Goal: Task Accomplishment & Management: Use online tool/utility

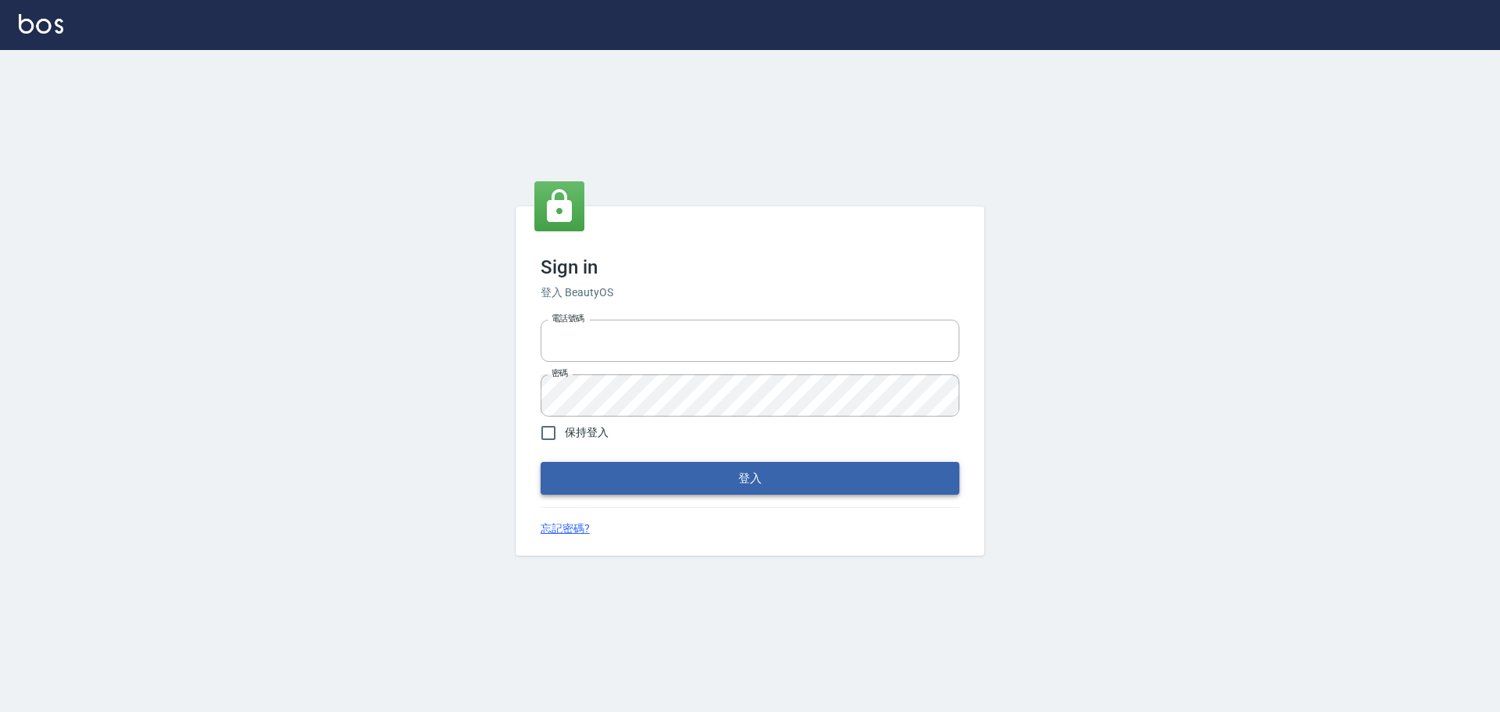
type input "0976570099"
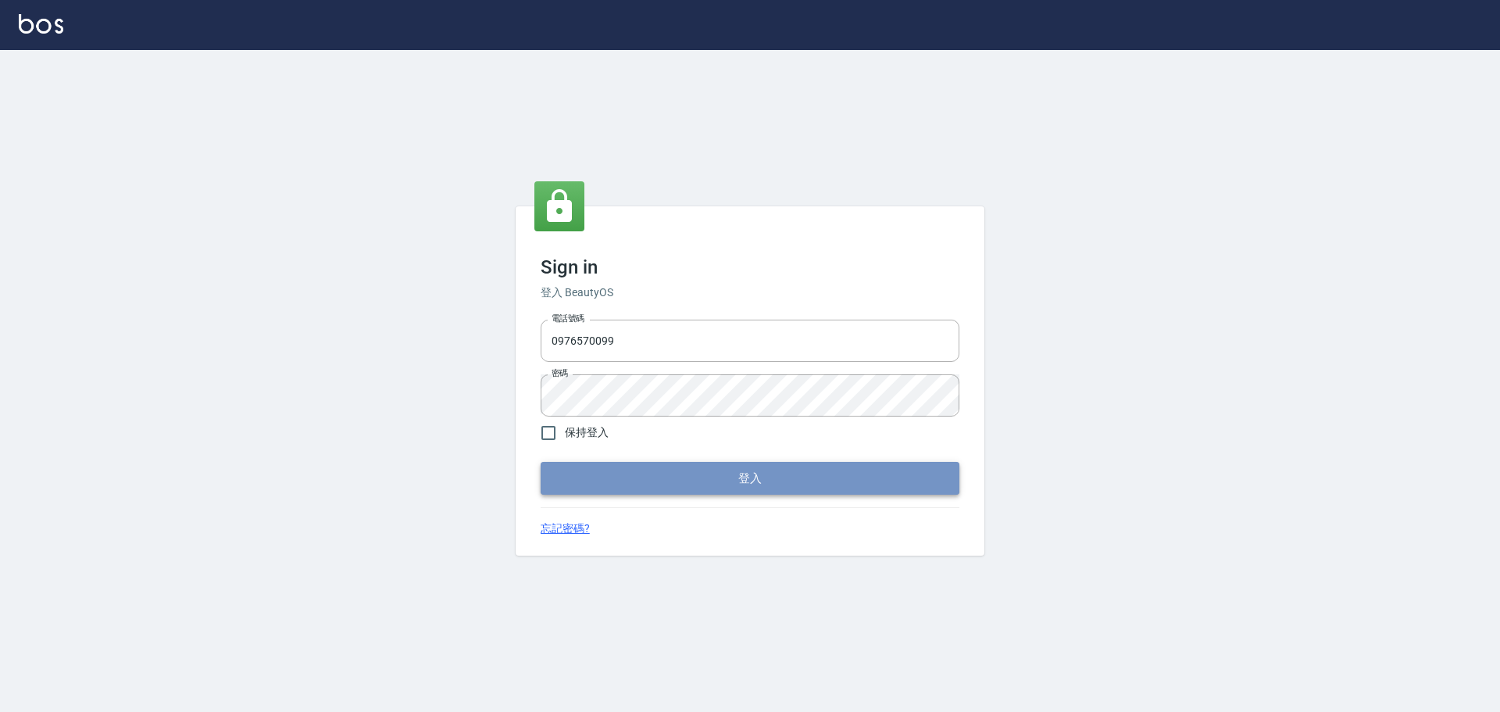
click at [736, 471] on button "登入" at bounding box center [750, 478] width 419 height 33
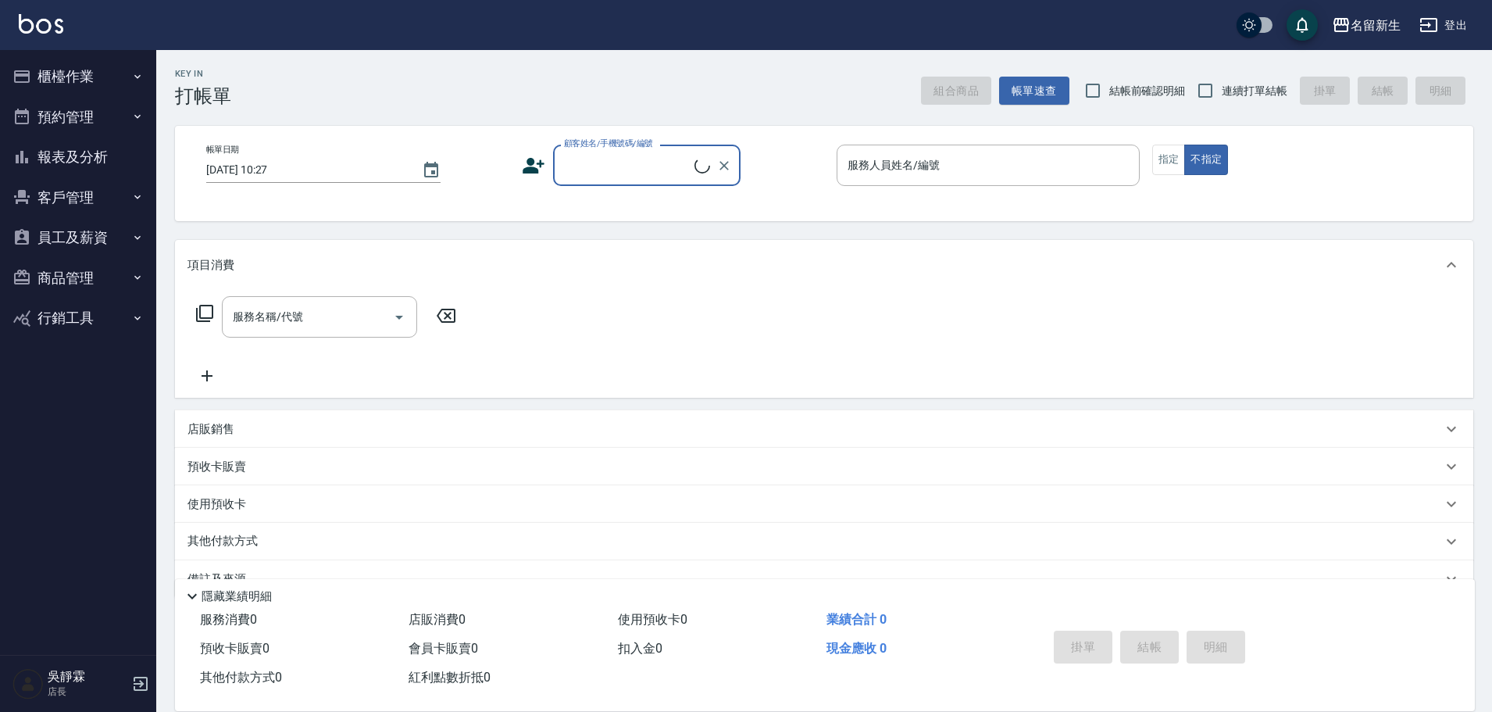
click at [75, 80] on button "櫃檯作業" at bounding box center [78, 76] width 144 height 41
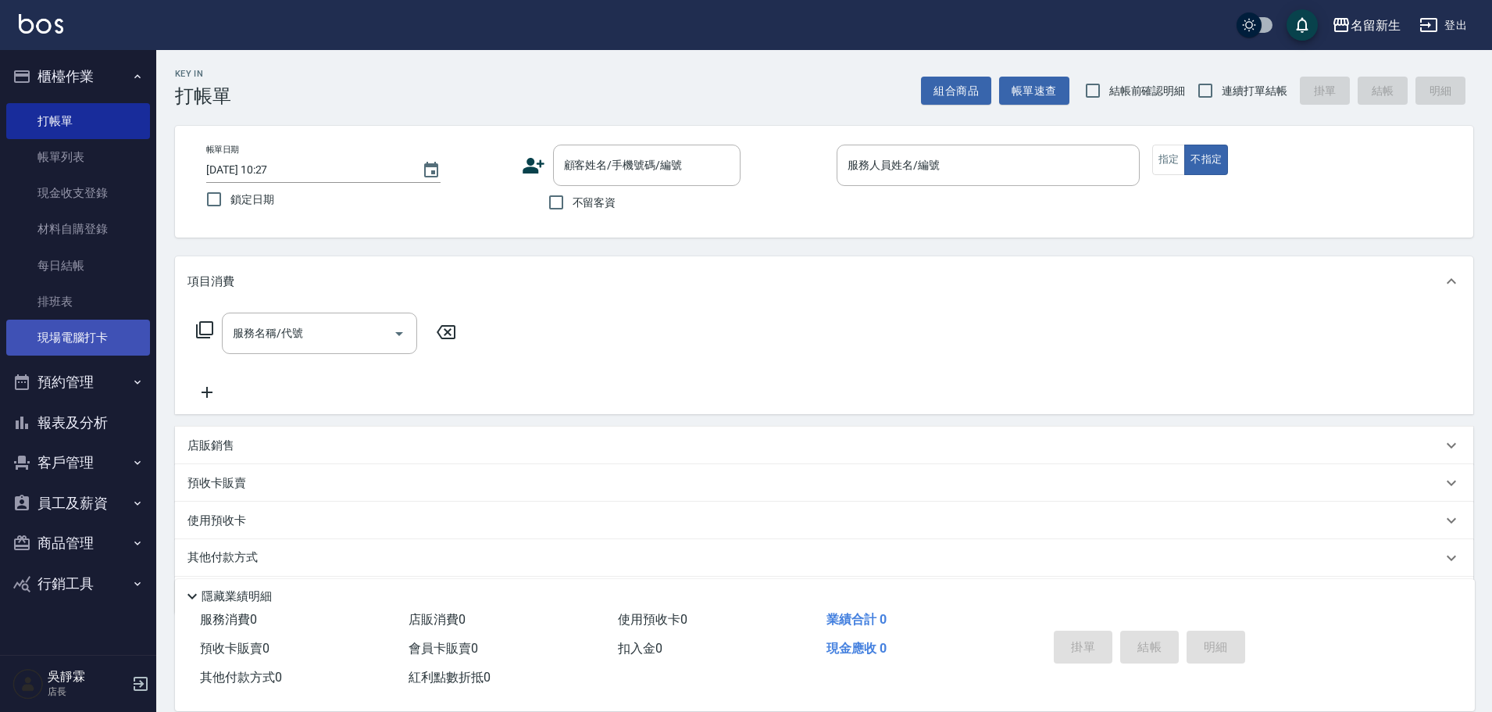
click at [87, 325] on link "現場電腦打卡" at bounding box center [78, 338] width 144 height 36
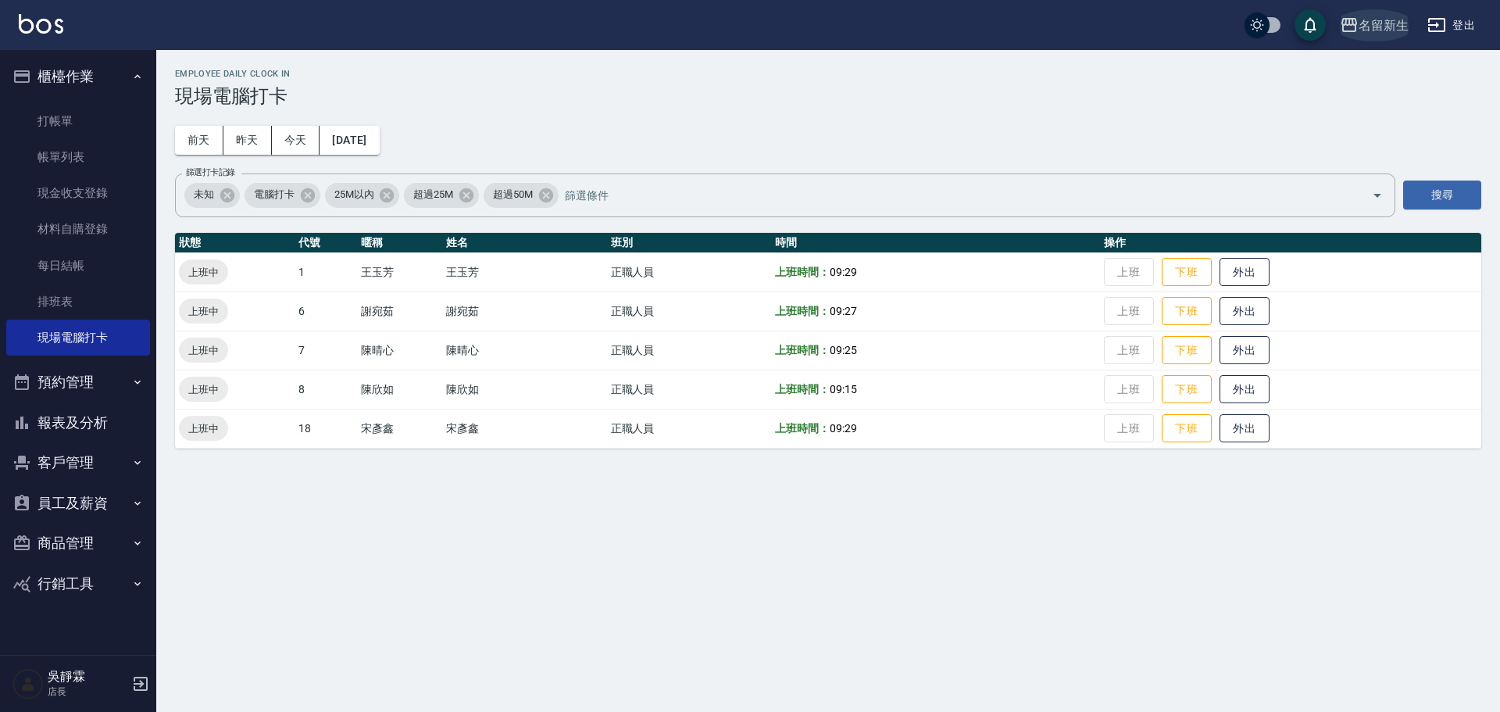
click at [1372, 13] on button "名留新生" at bounding box center [1374, 25] width 81 height 32
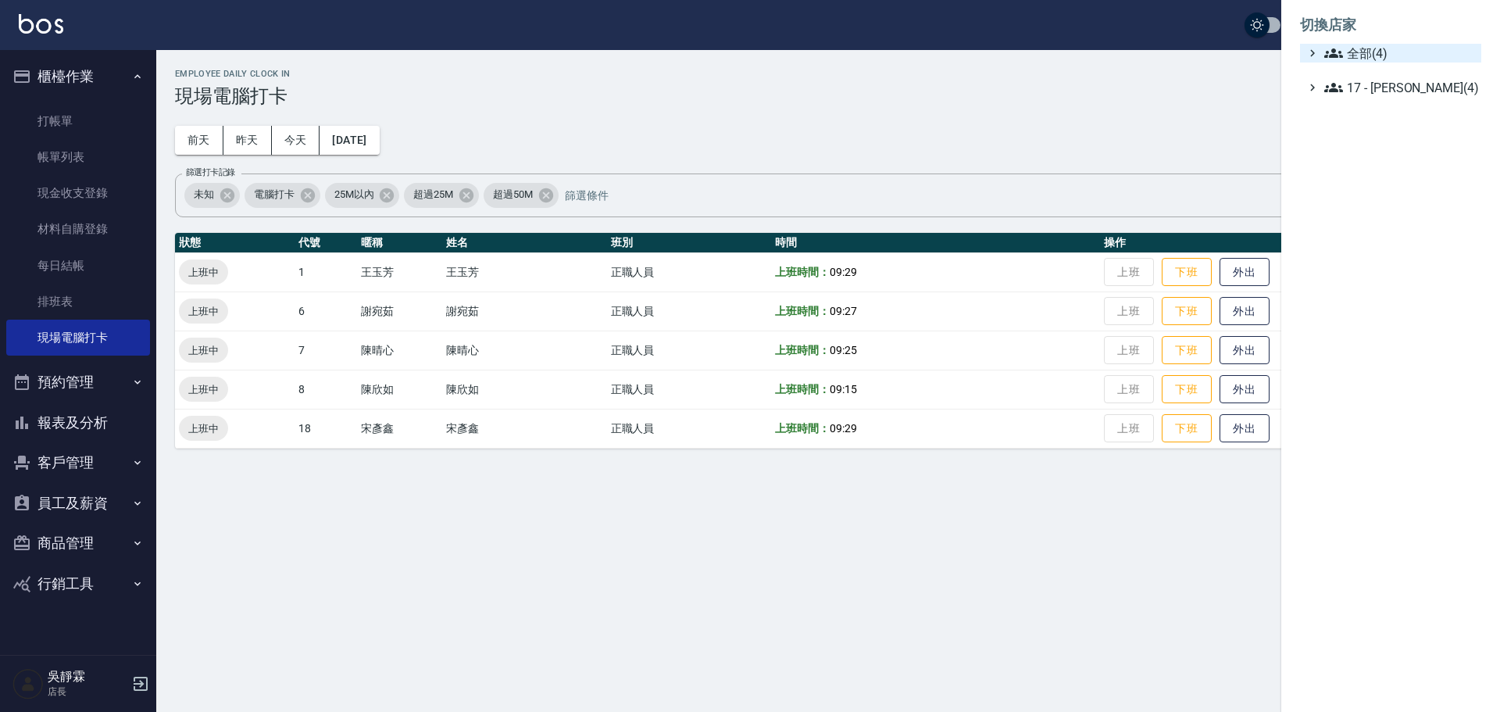
click at [1363, 57] on span "全部(4)" at bounding box center [1399, 53] width 151 height 19
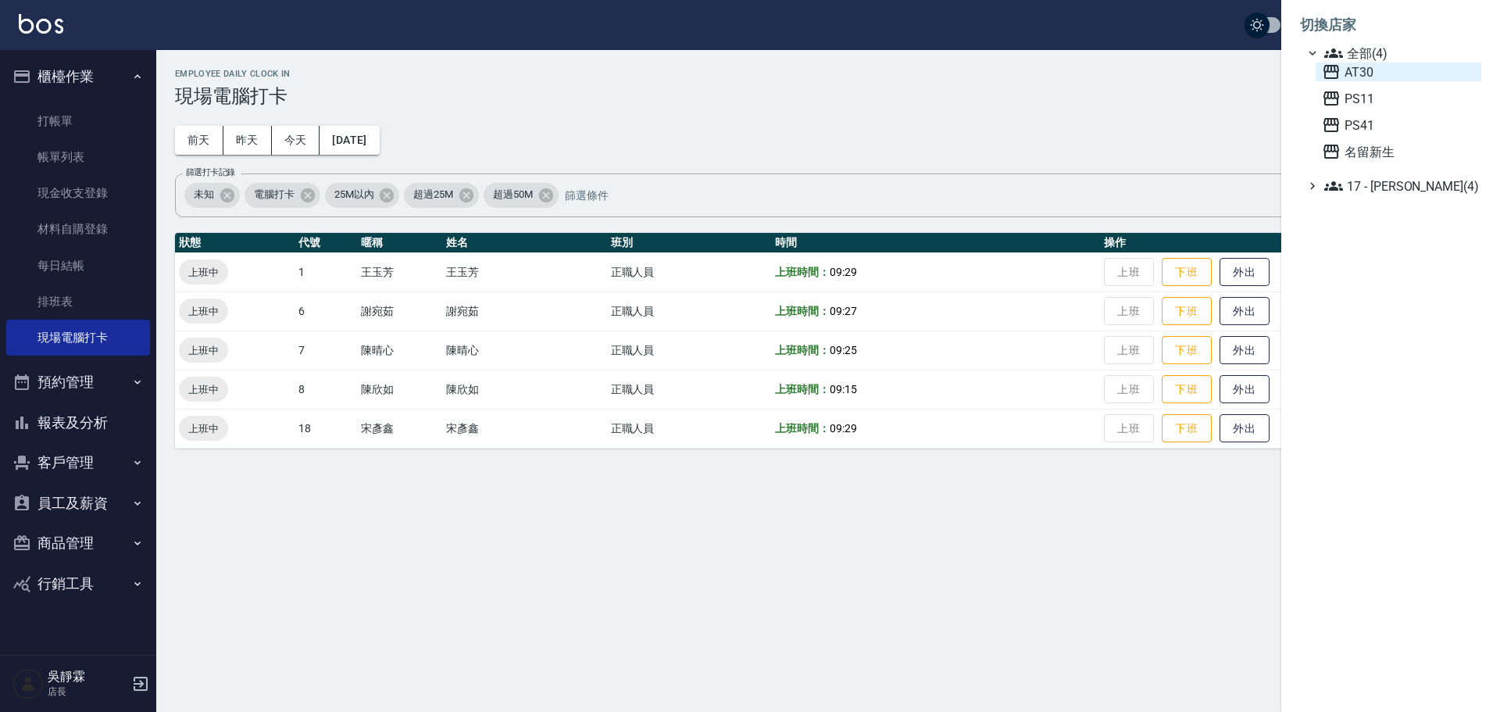
click at [1354, 70] on span "AT30" at bounding box center [1398, 72] width 153 height 19
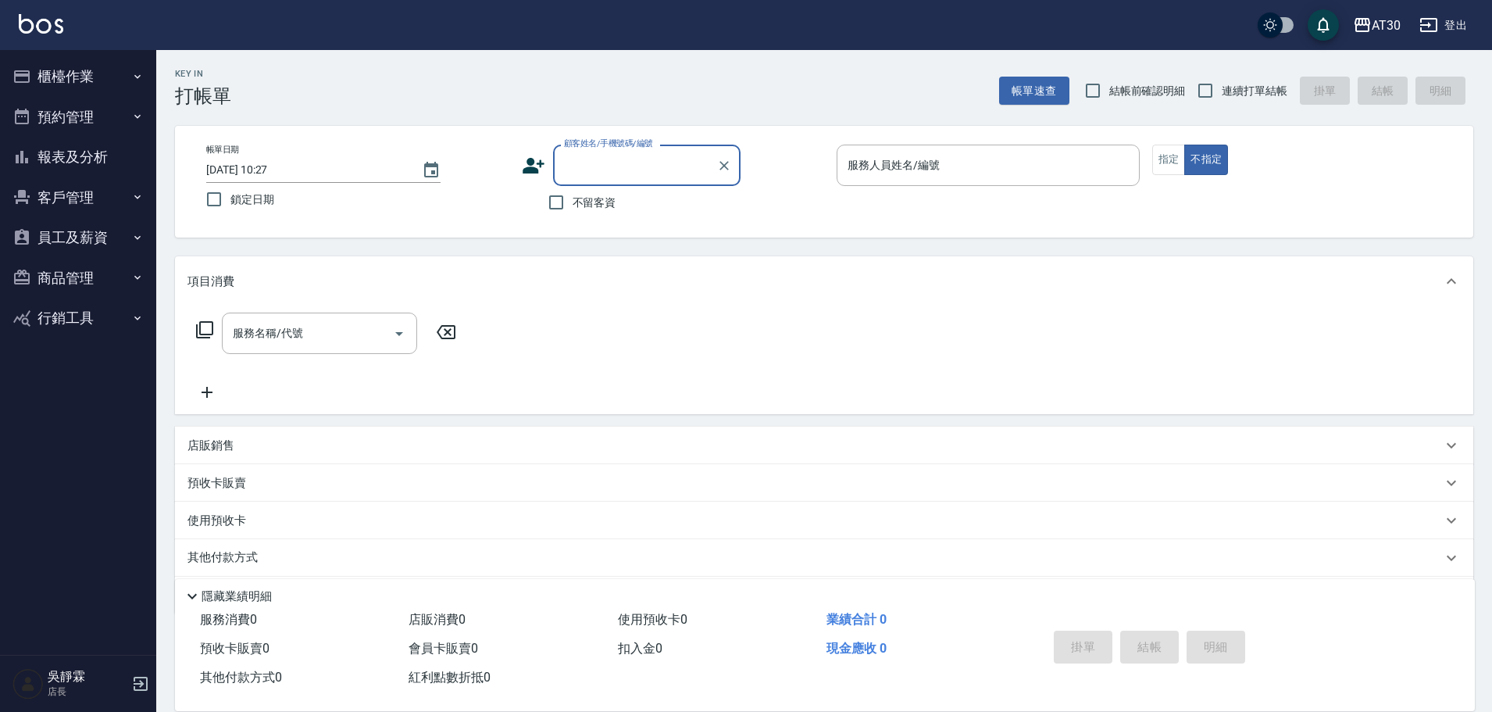
click at [78, 77] on button "櫃檯作業" at bounding box center [78, 76] width 144 height 41
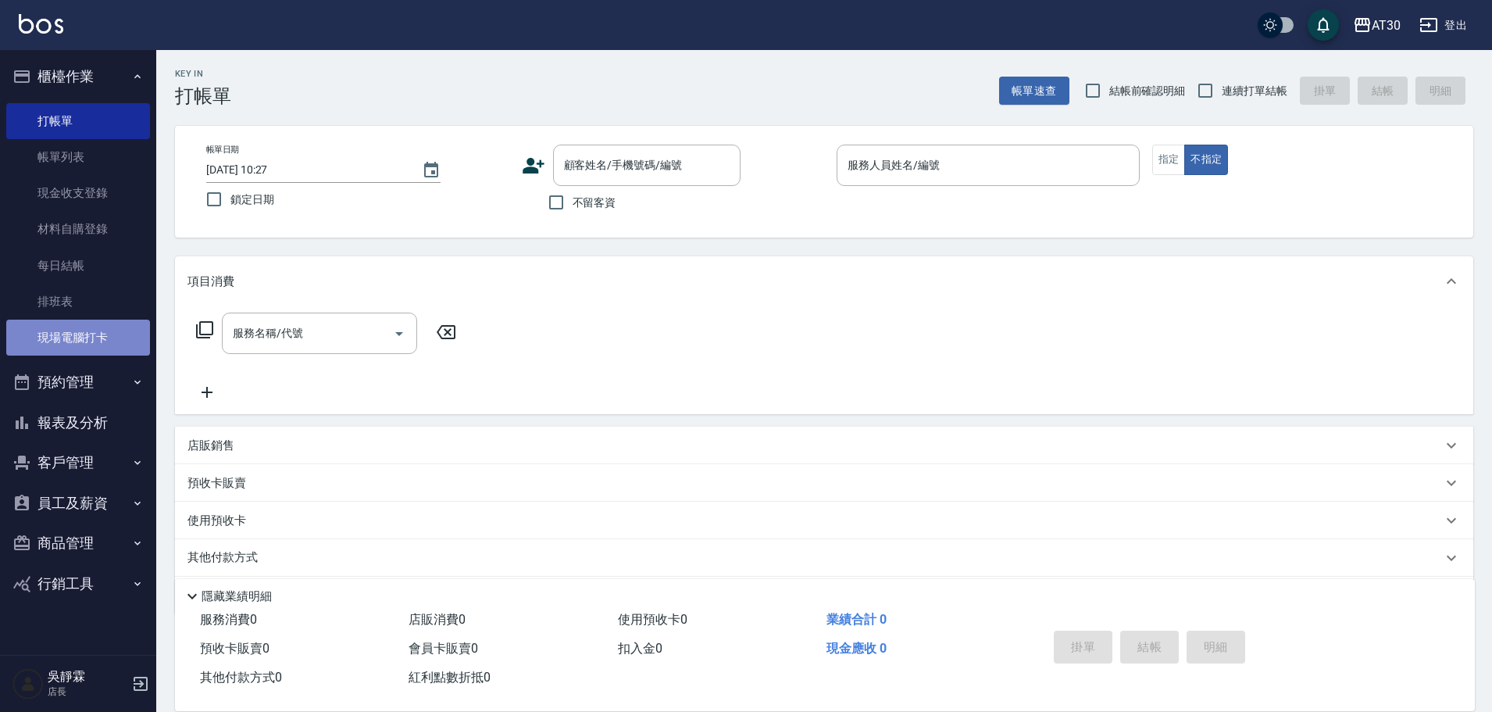
click at [96, 356] on link "現場電腦打卡" at bounding box center [78, 338] width 144 height 36
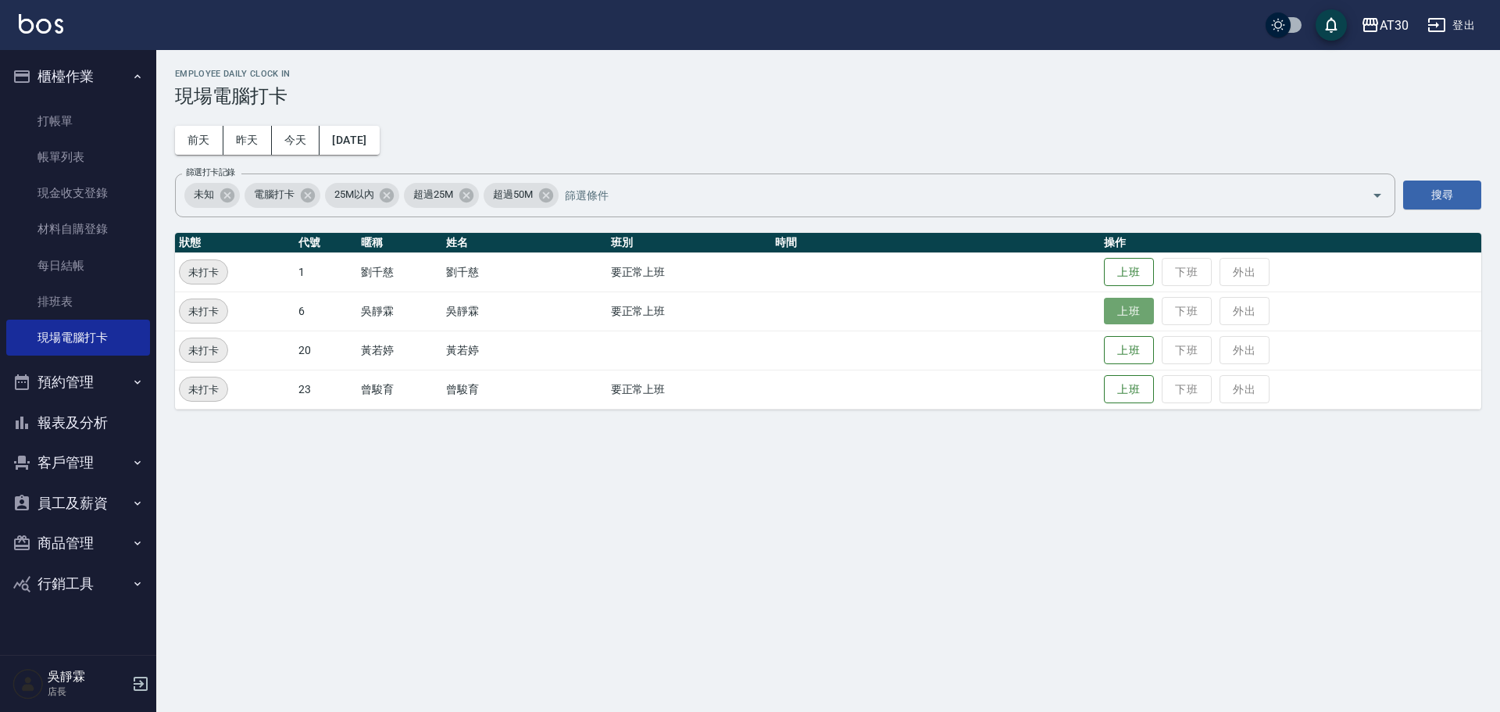
click at [1117, 316] on button "上班" at bounding box center [1129, 311] width 50 height 27
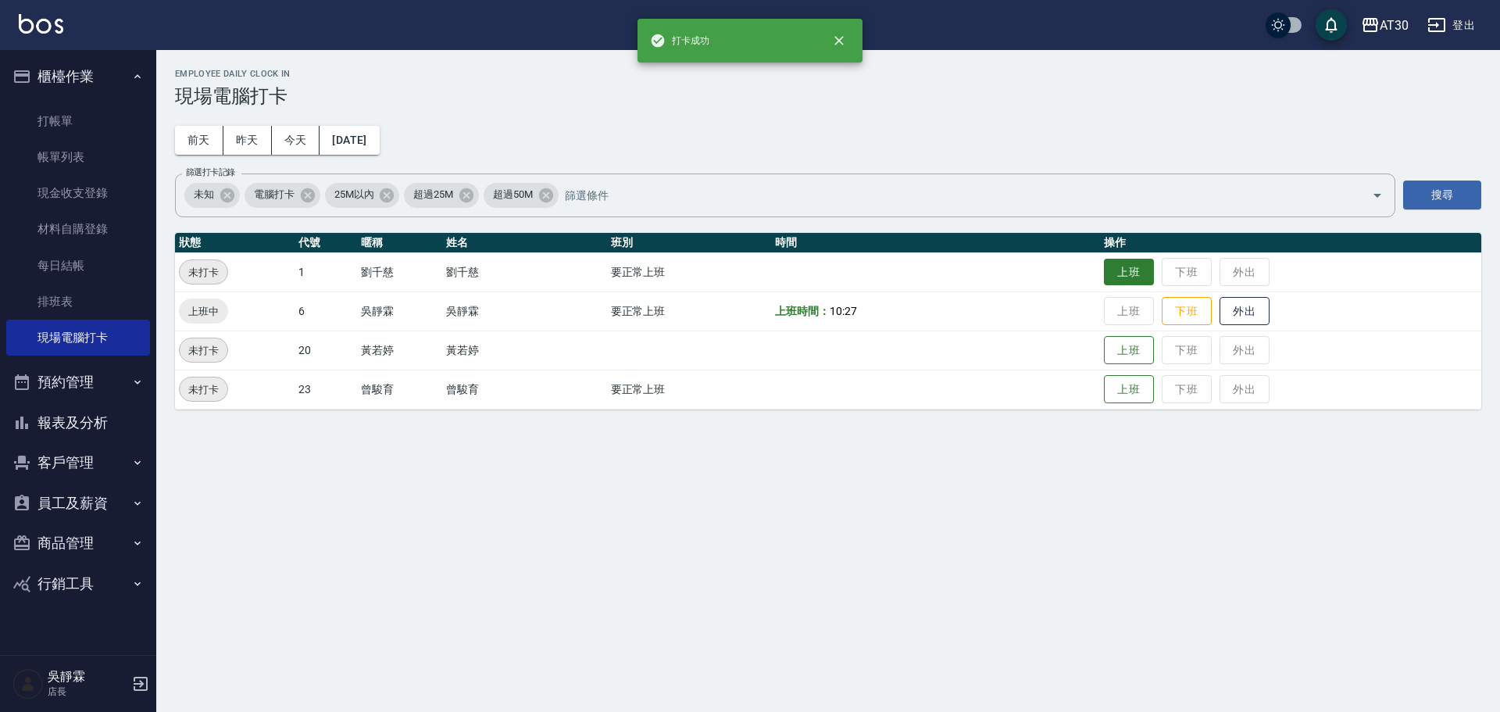
click at [1120, 273] on button "上班" at bounding box center [1129, 272] width 50 height 27
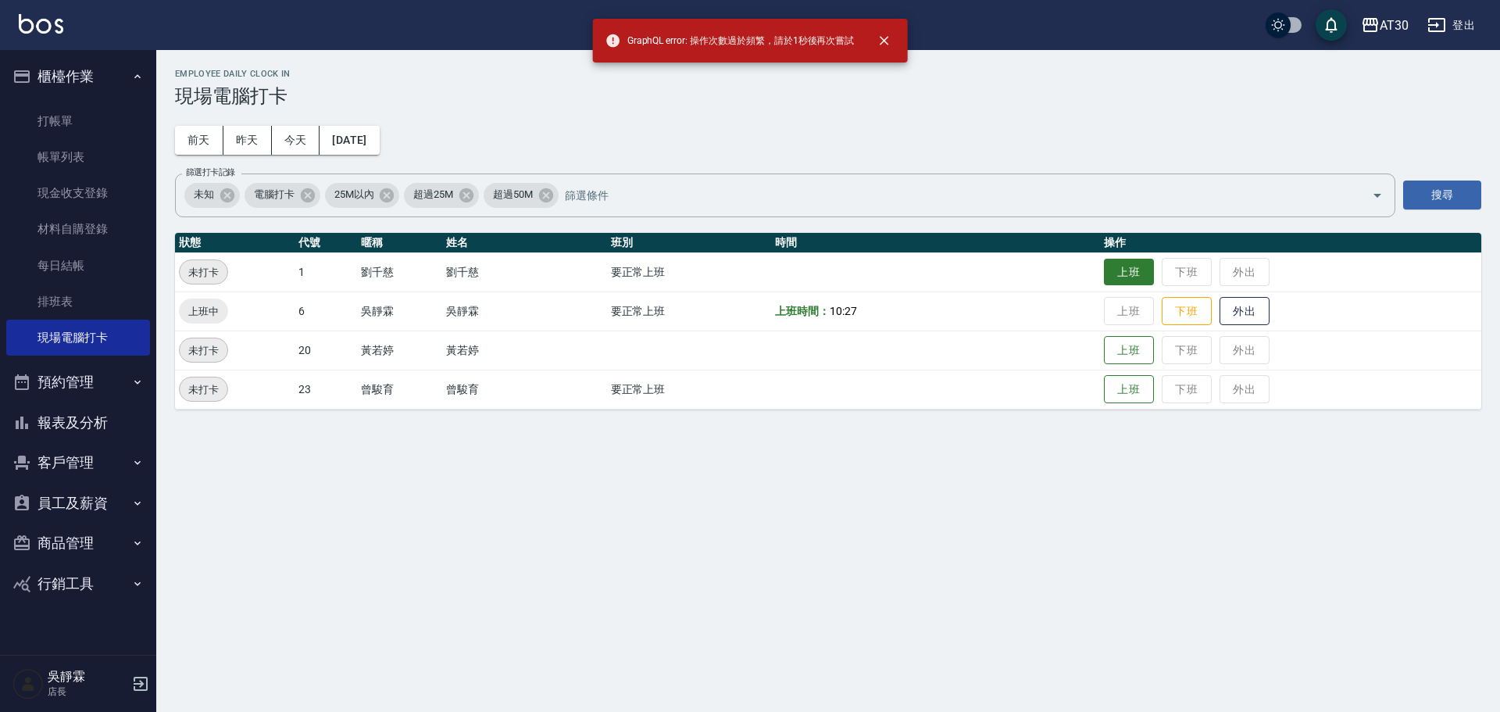
click at [1120, 273] on button "上班" at bounding box center [1129, 272] width 50 height 27
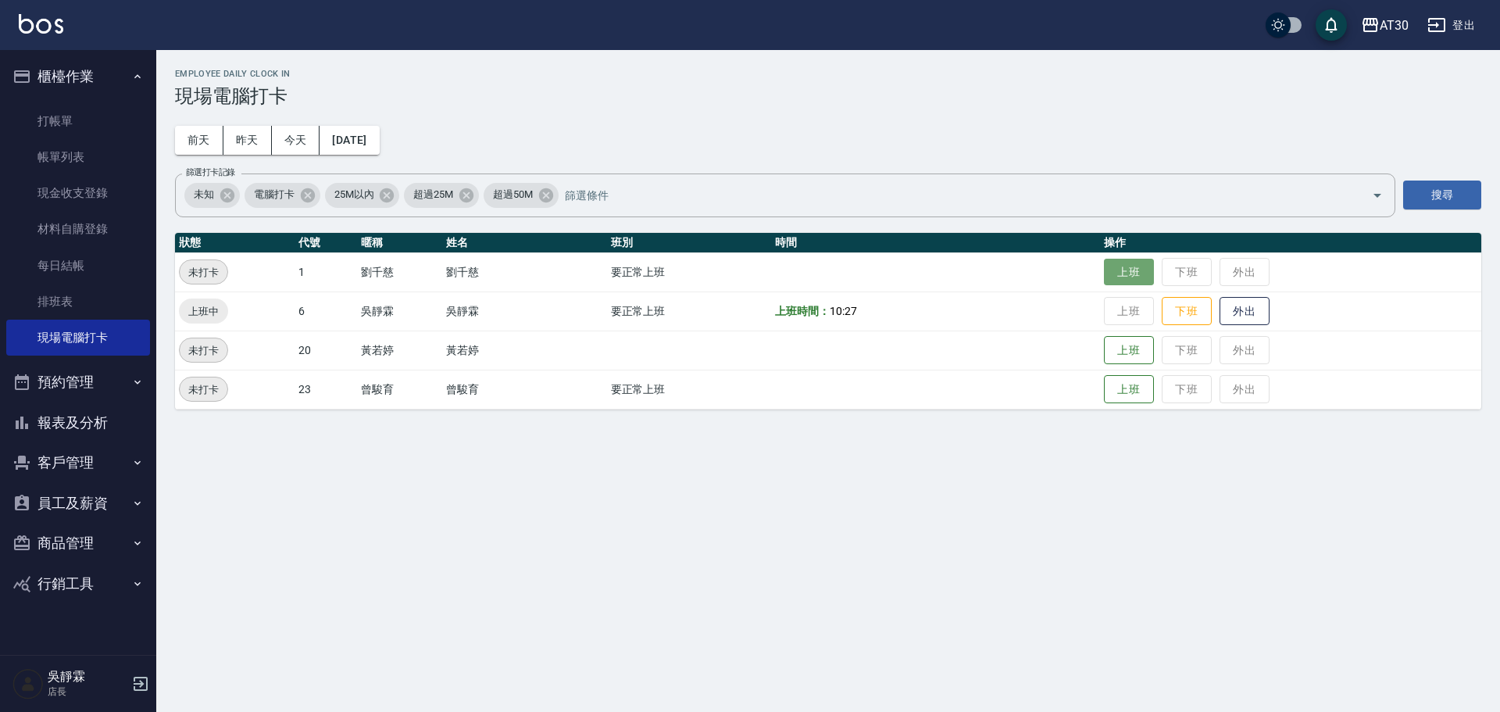
click at [1128, 272] on button "上班" at bounding box center [1129, 272] width 50 height 27
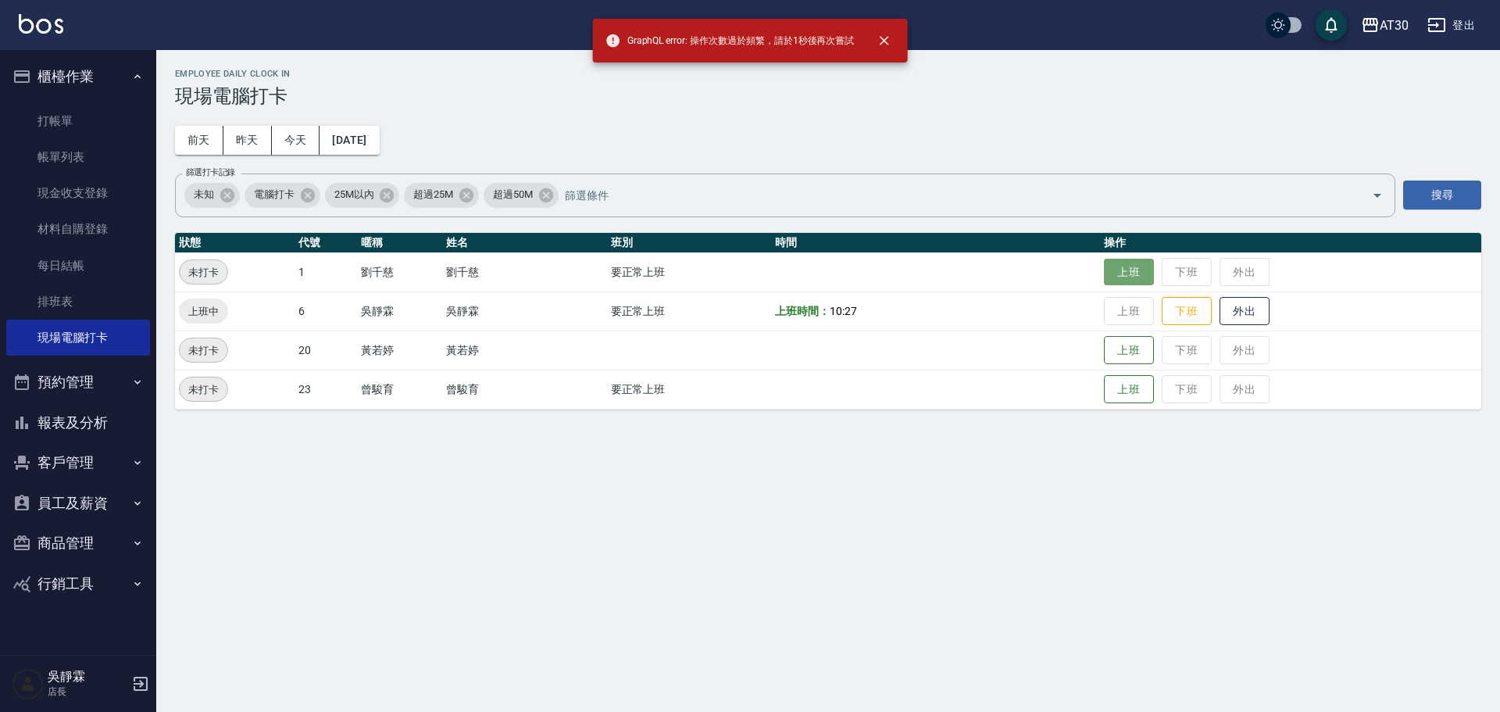
click at [1134, 281] on button "上班" at bounding box center [1129, 272] width 50 height 27
click at [1132, 281] on button "上班" at bounding box center [1129, 272] width 50 height 27
click at [1131, 282] on button "上班" at bounding box center [1129, 272] width 50 height 27
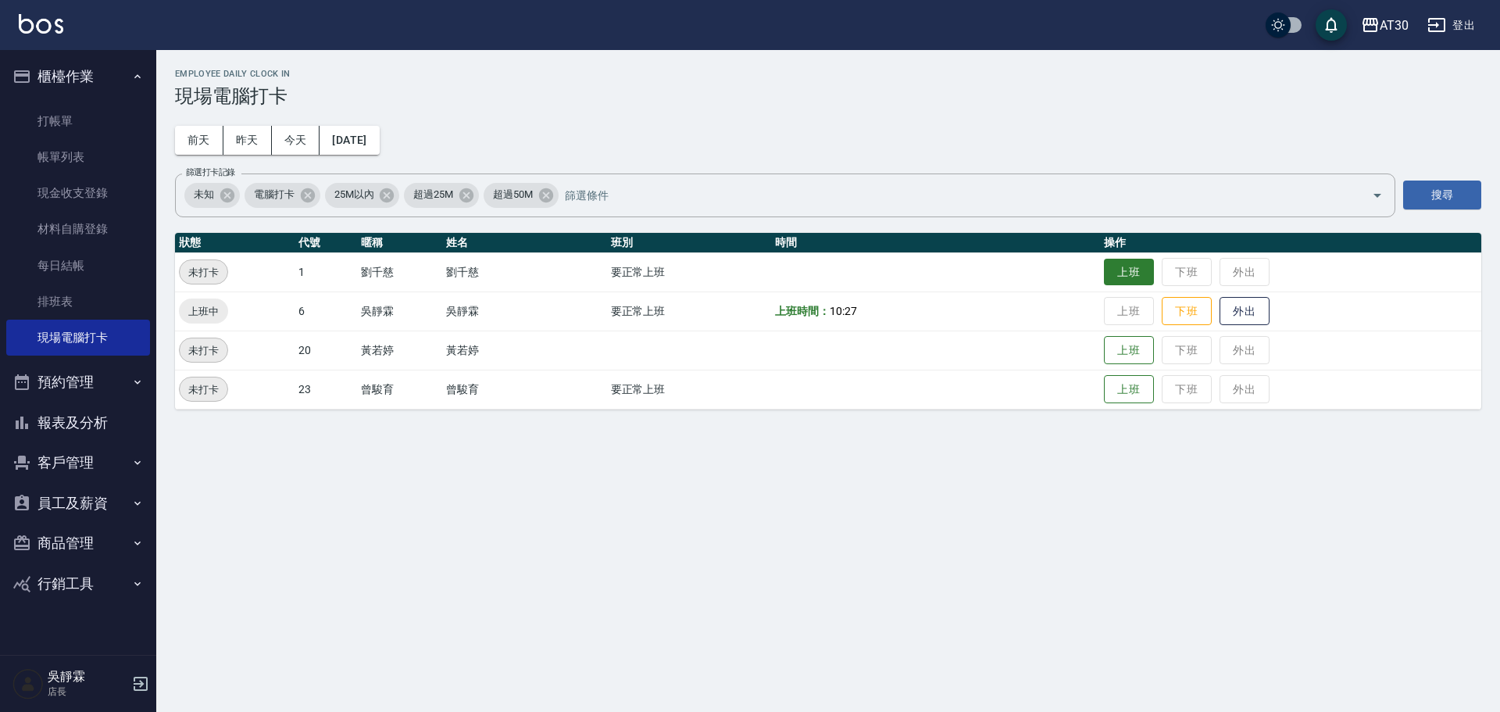
click at [1131, 282] on button "上班" at bounding box center [1129, 272] width 50 height 27
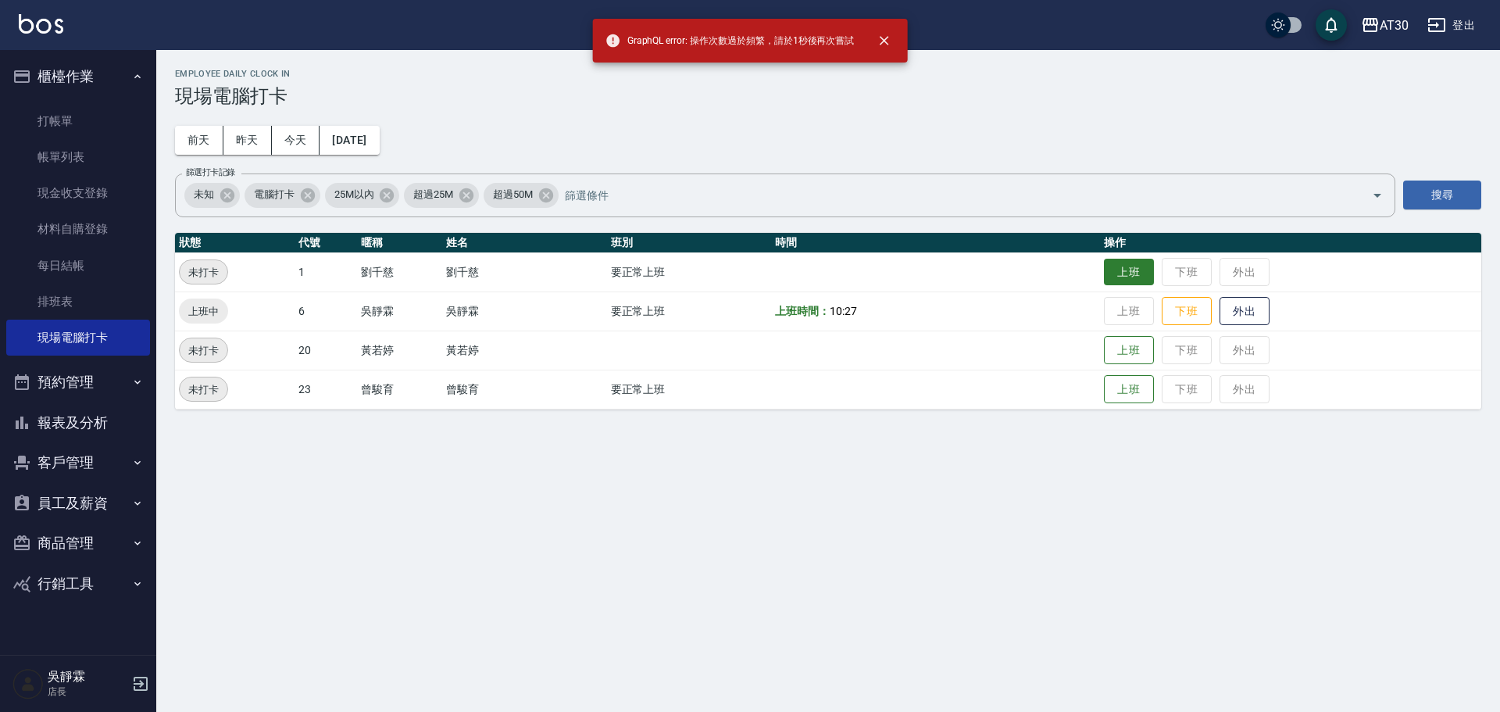
click at [1131, 282] on button "上班" at bounding box center [1129, 272] width 50 height 27
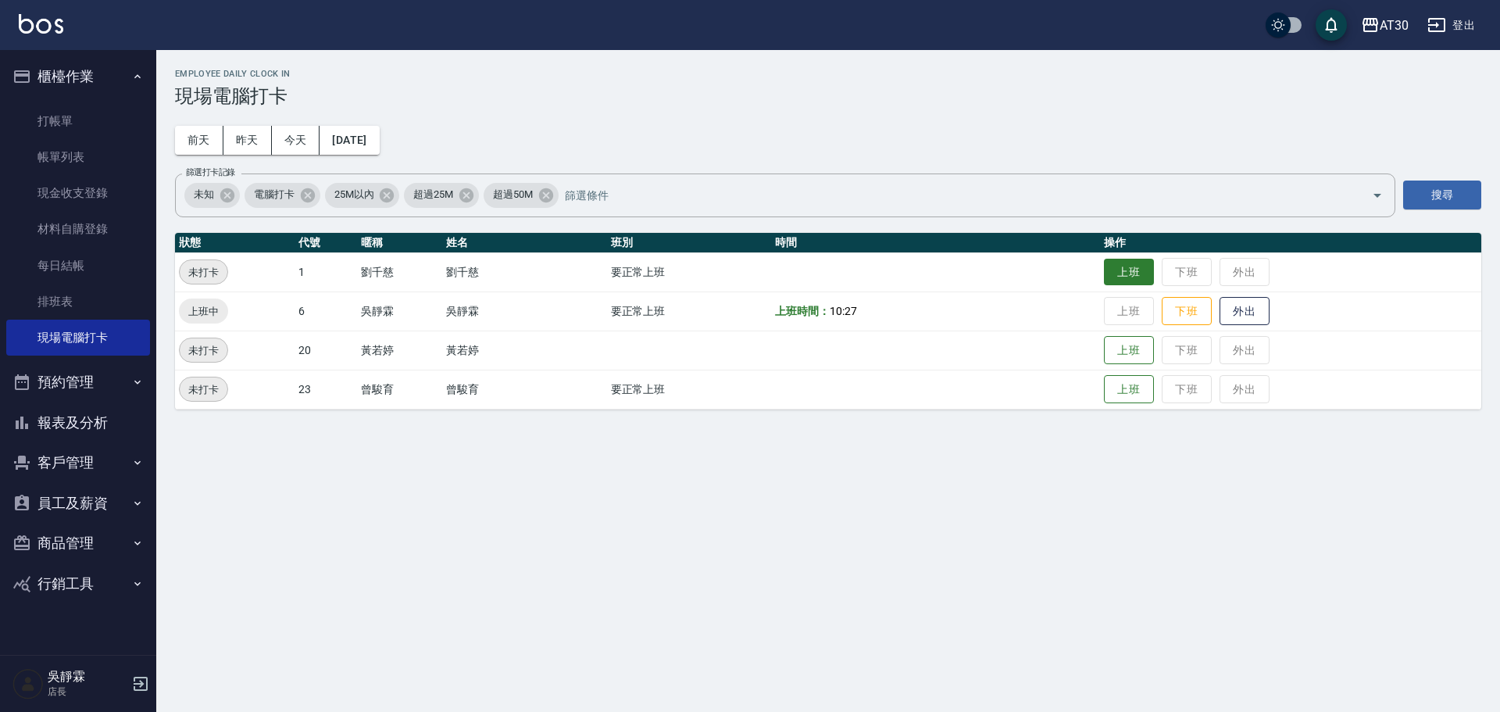
click at [1131, 282] on button "上班" at bounding box center [1129, 272] width 50 height 27
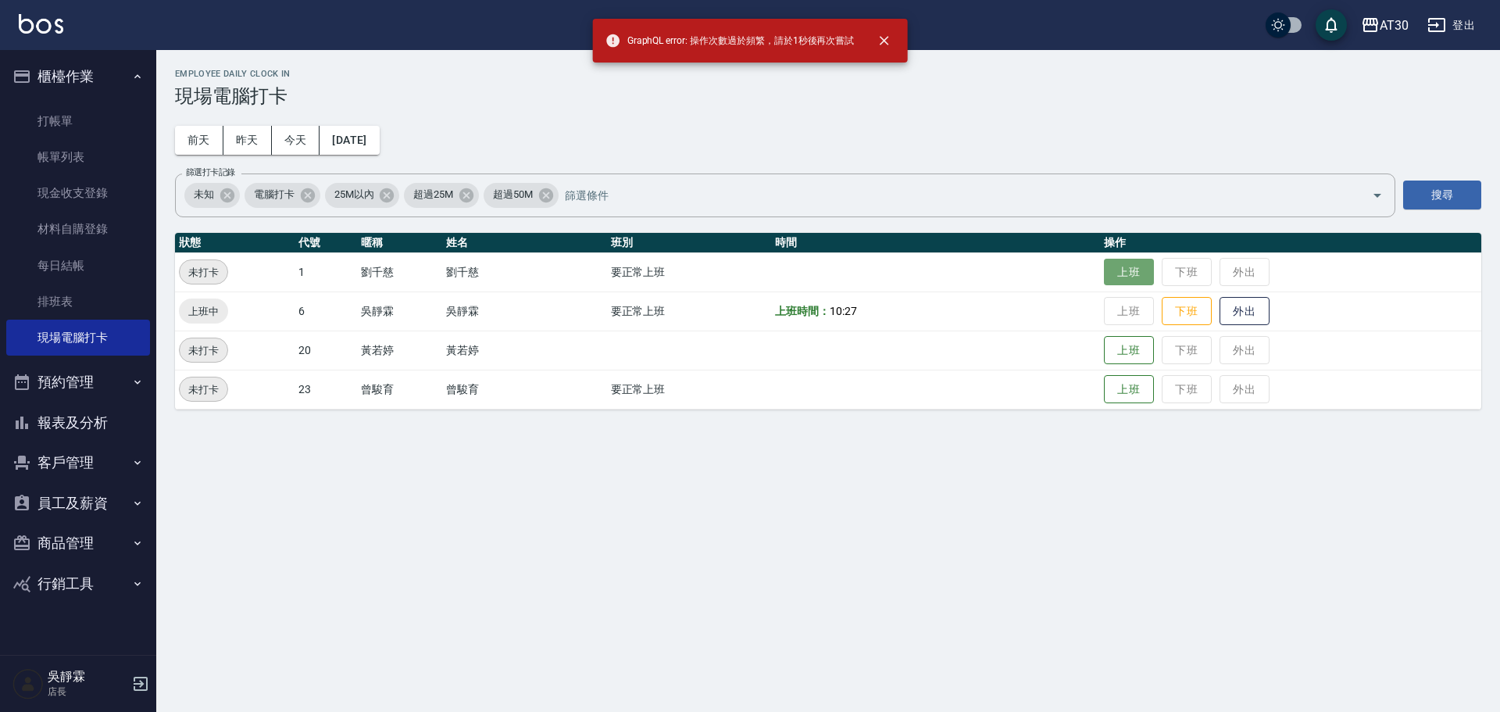
click at [1124, 281] on button "上班" at bounding box center [1129, 272] width 50 height 27
